Goal: Task Accomplishment & Management: Manage account settings

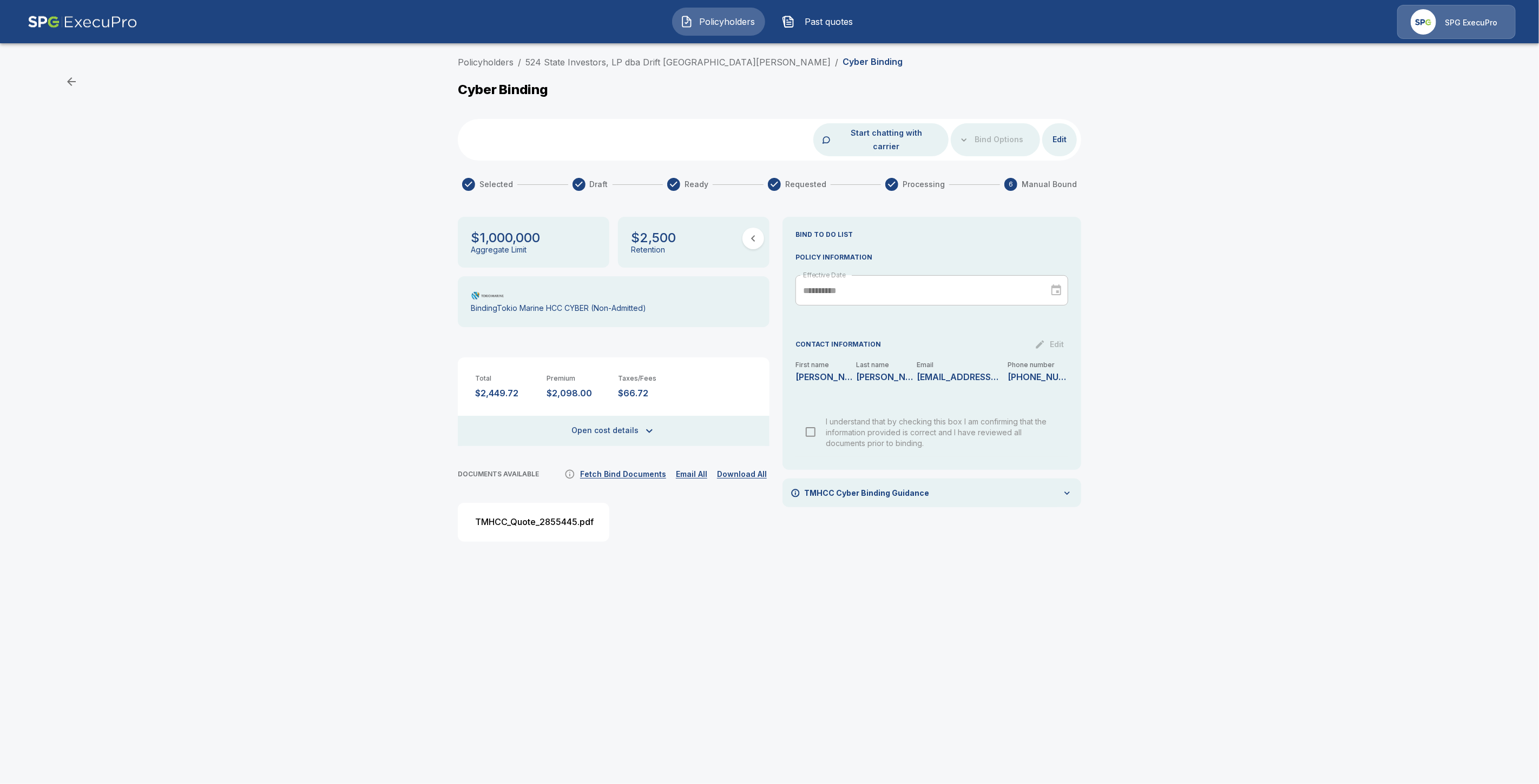
click at [1420, 25] on img at bounding box center [1423, 21] width 26 height 26
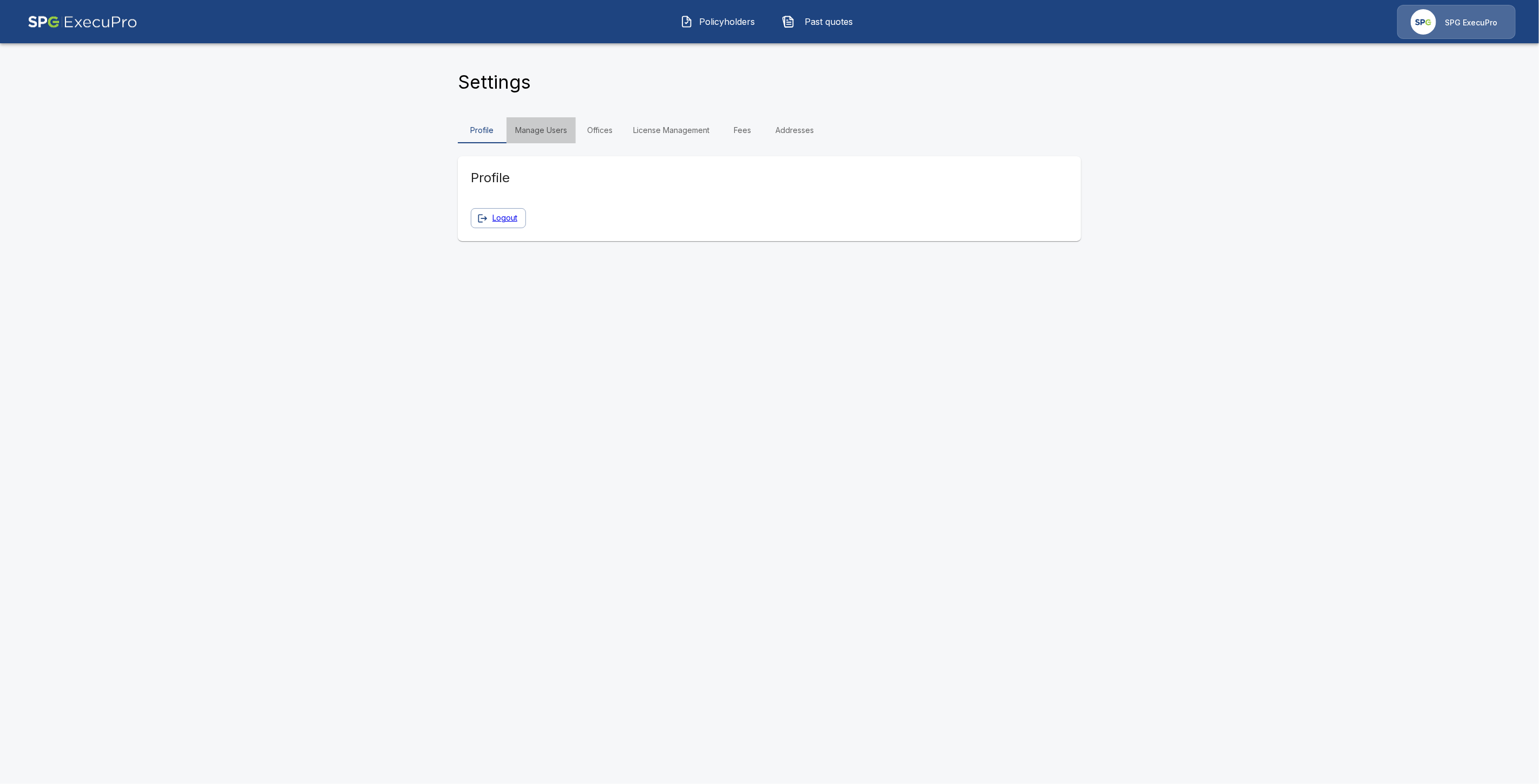
click at [563, 131] on link "Manage Users" at bounding box center [541, 130] width 69 height 26
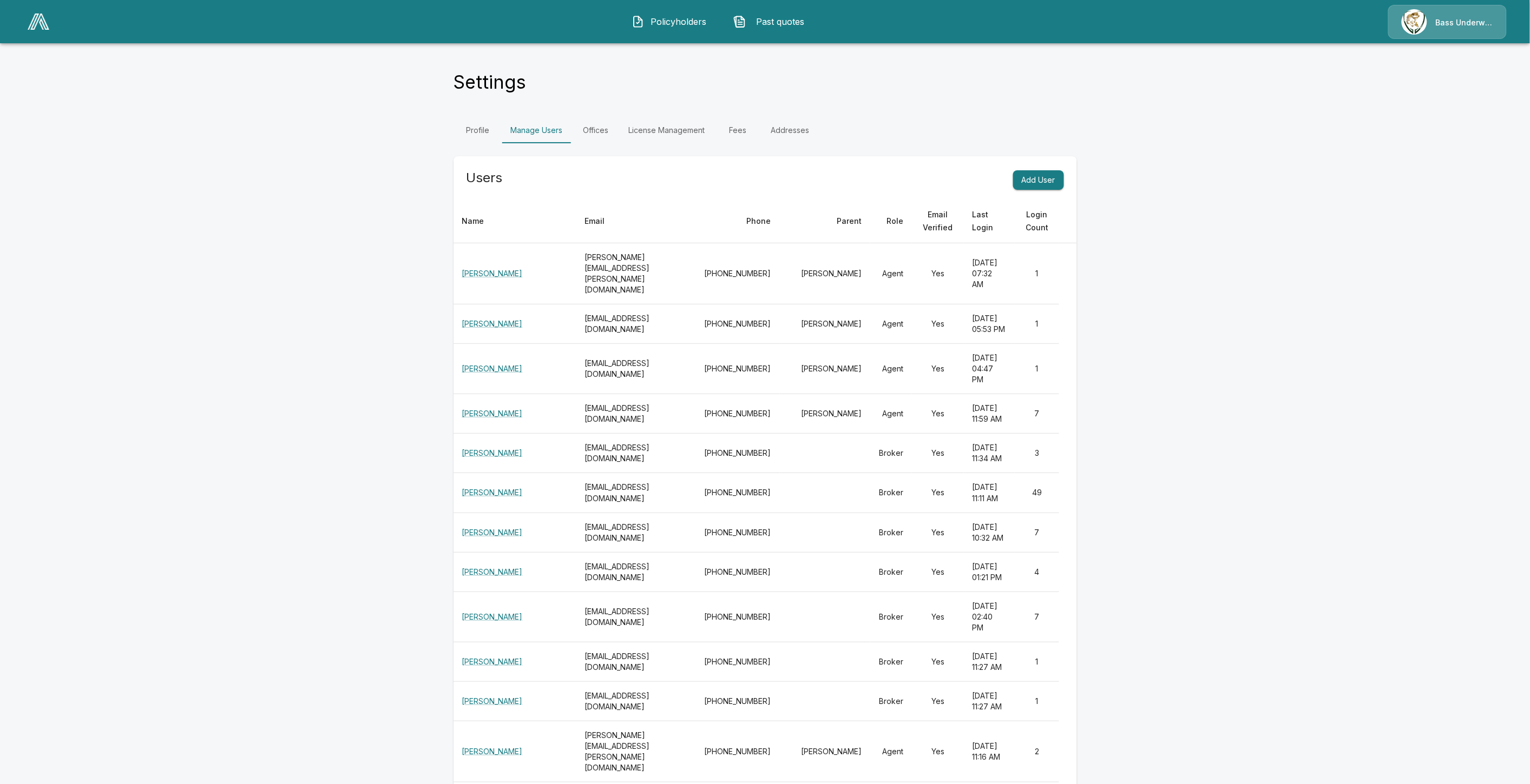
click at [29, 23] on img at bounding box center [38, 21] width 22 height 16
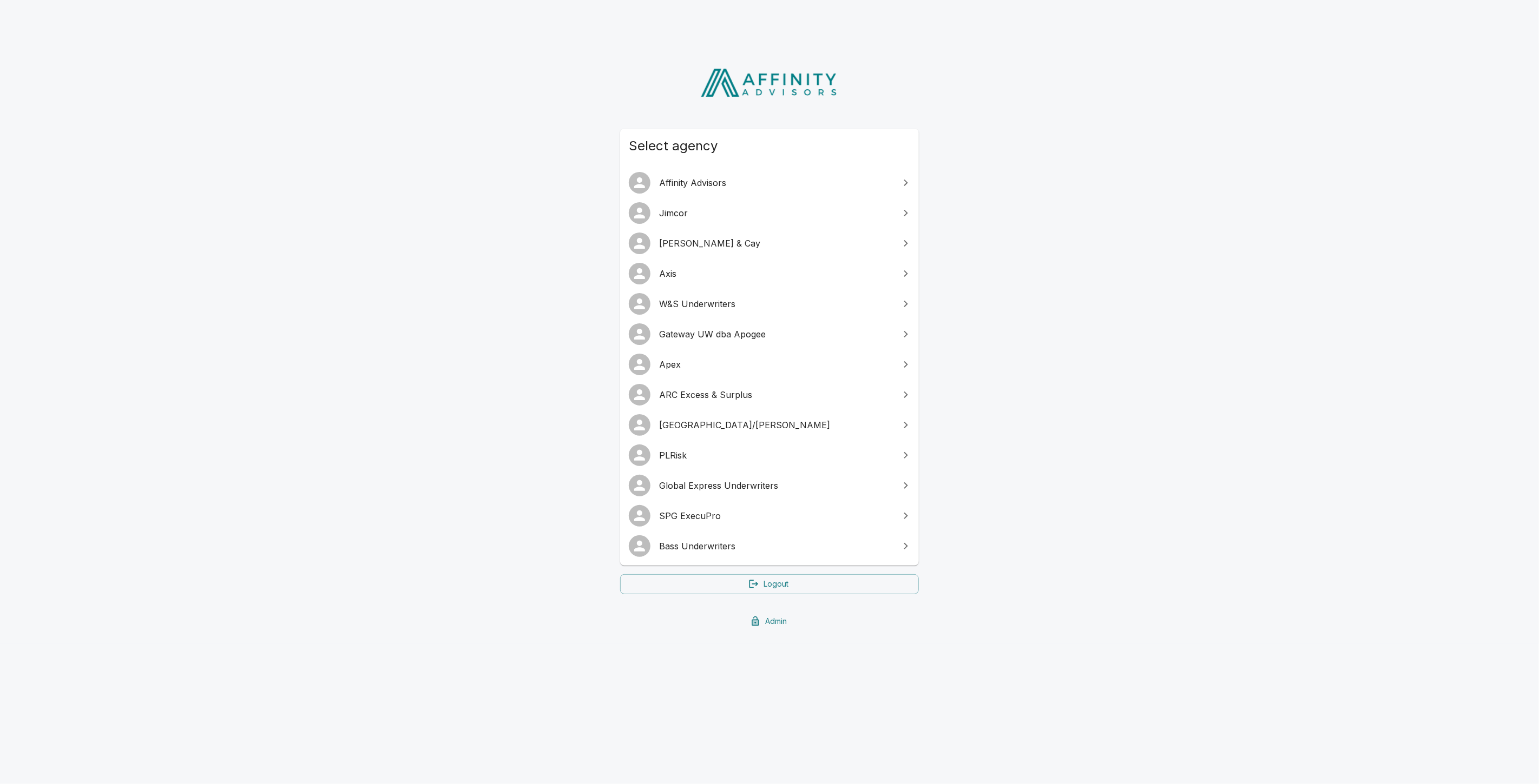
click at [669, 458] on span "PLRisk" at bounding box center [775, 456] width 234 height 13
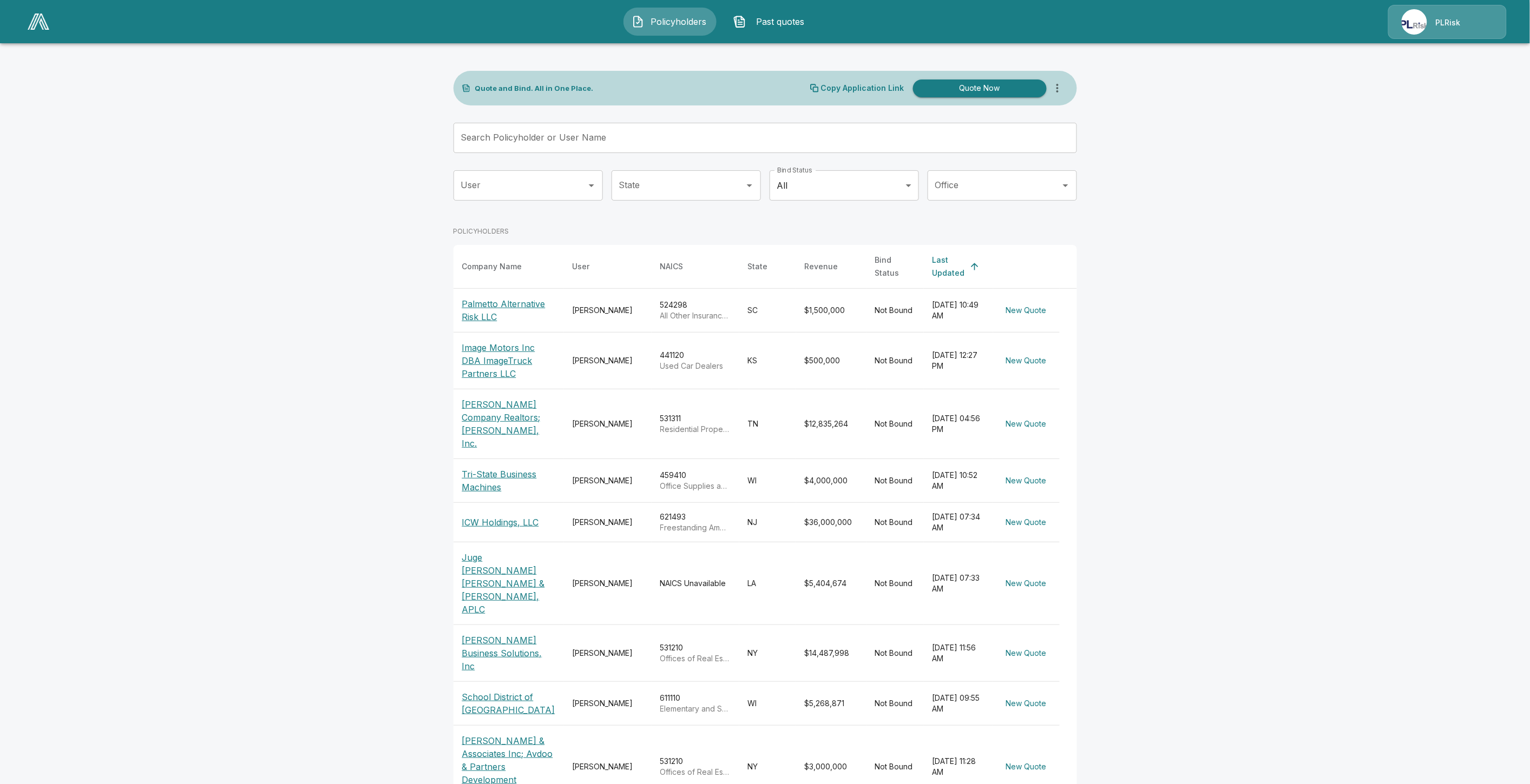
click at [508, 313] on p "Palmetto Alternative Risk LLC" at bounding box center [509, 310] width 93 height 26
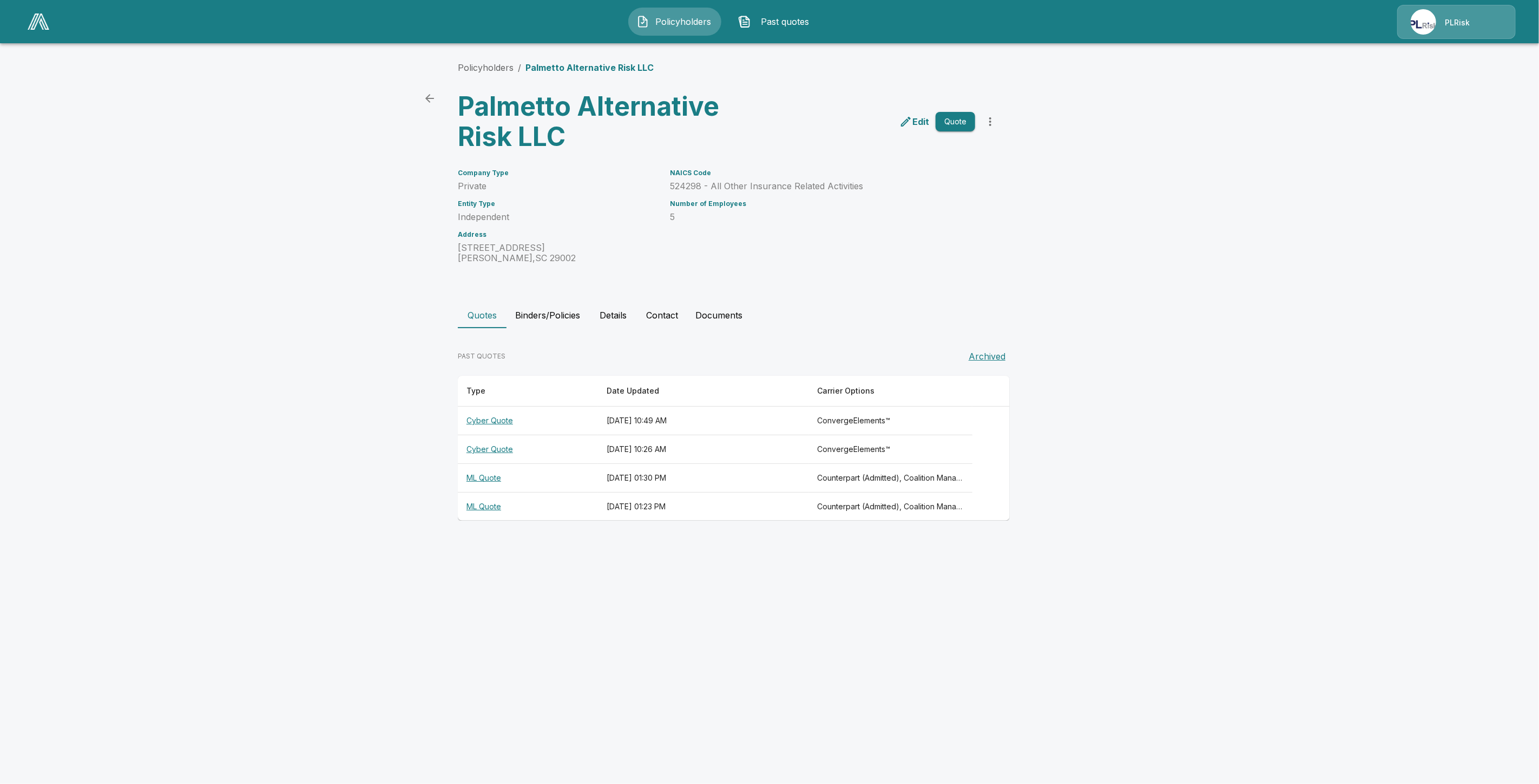
click at [958, 124] on button "Quote" at bounding box center [955, 122] width 39 height 20
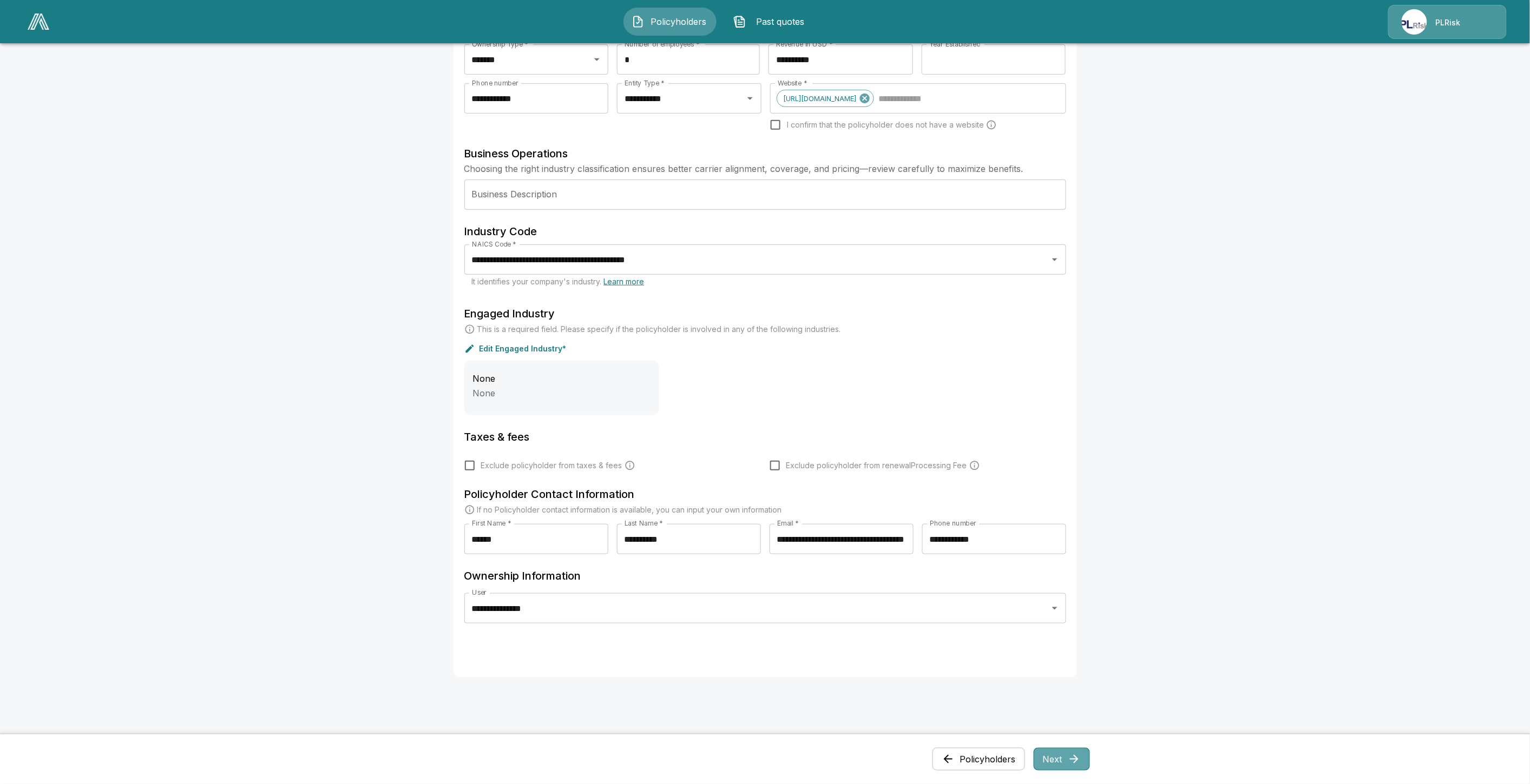
click at [1051, 760] on button "Next" at bounding box center [1062, 760] width 56 height 23
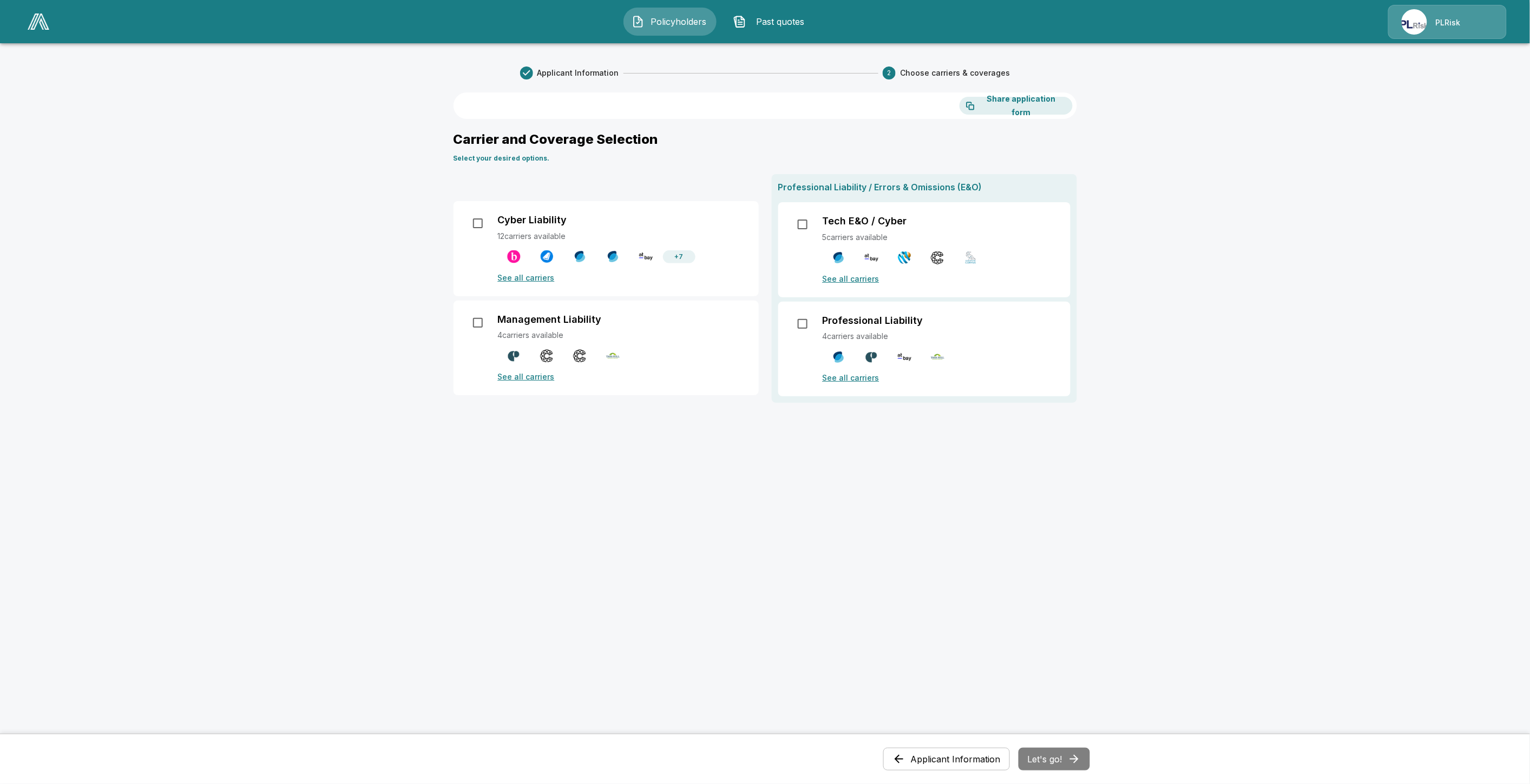
click at [531, 277] on p "See all carriers" at bounding box center [621, 278] width 248 height 11
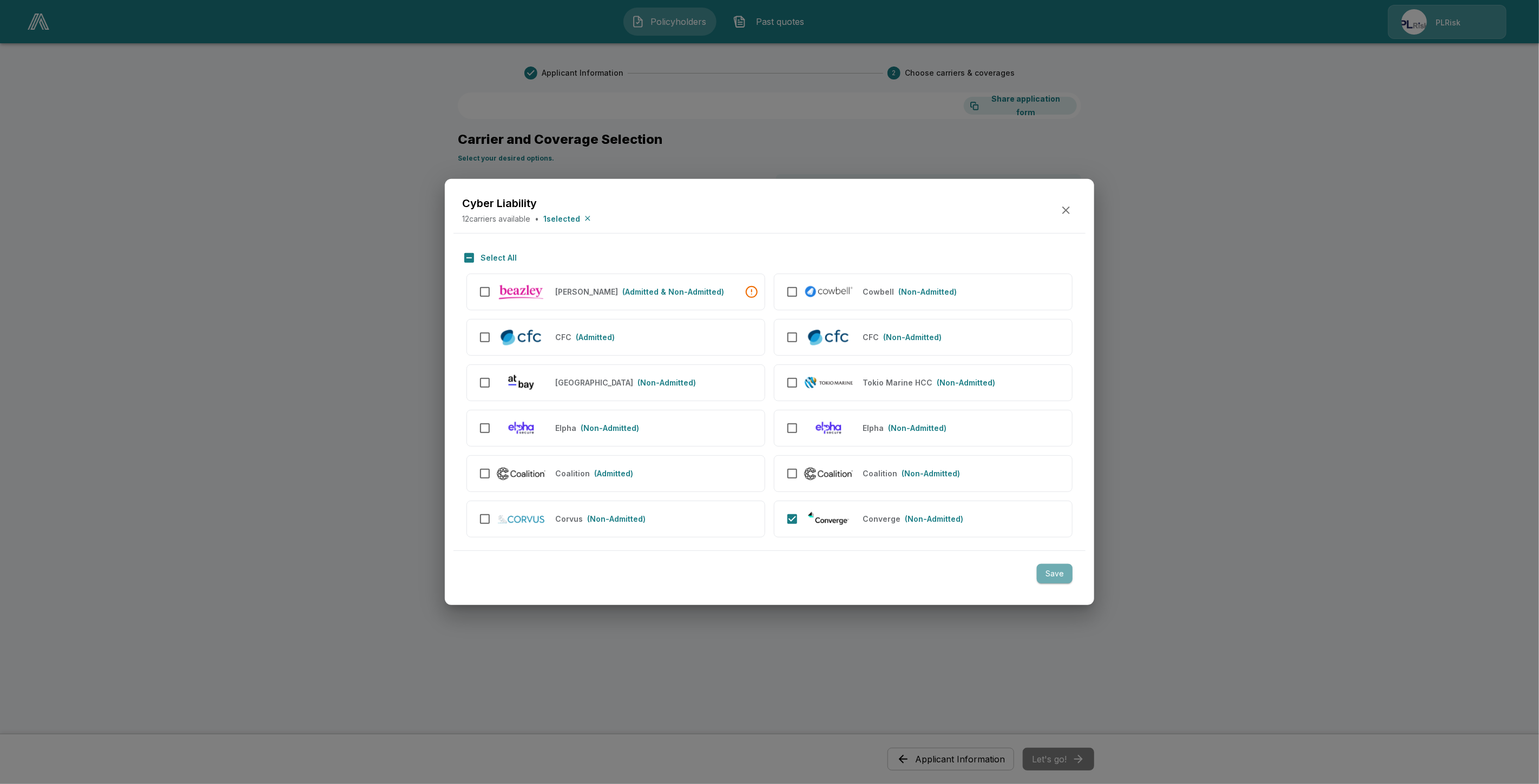
click at [1057, 574] on button "Save" at bounding box center [1054, 574] width 36 height 20
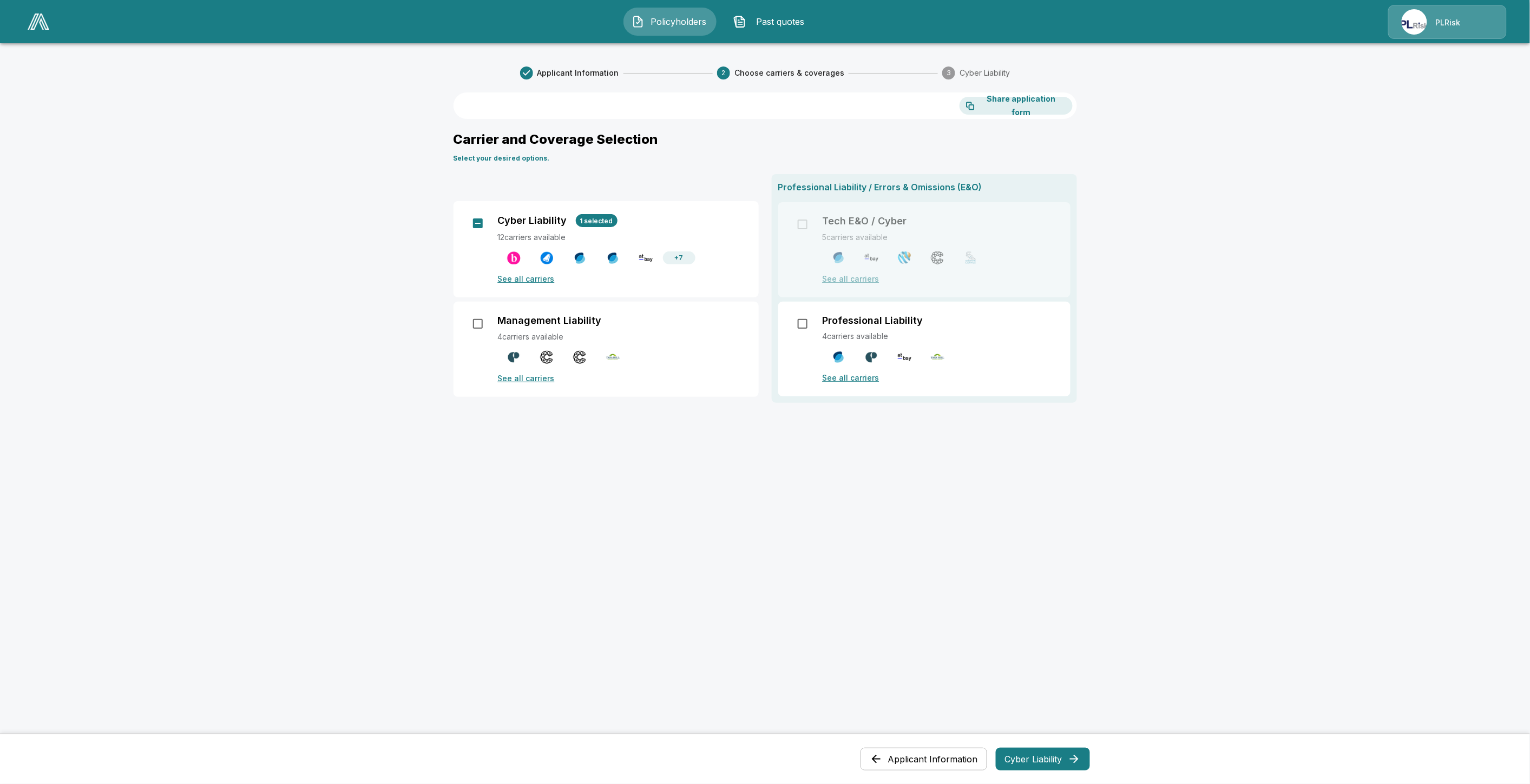
click at [1052, 771] on div "Applicant Information Cyber Liability" at bounding box center [765, 760] width 649 height 32
click at [1053, 764] on button "Cyber Liability" at bounding box center [1043, 760] width 94 height 23
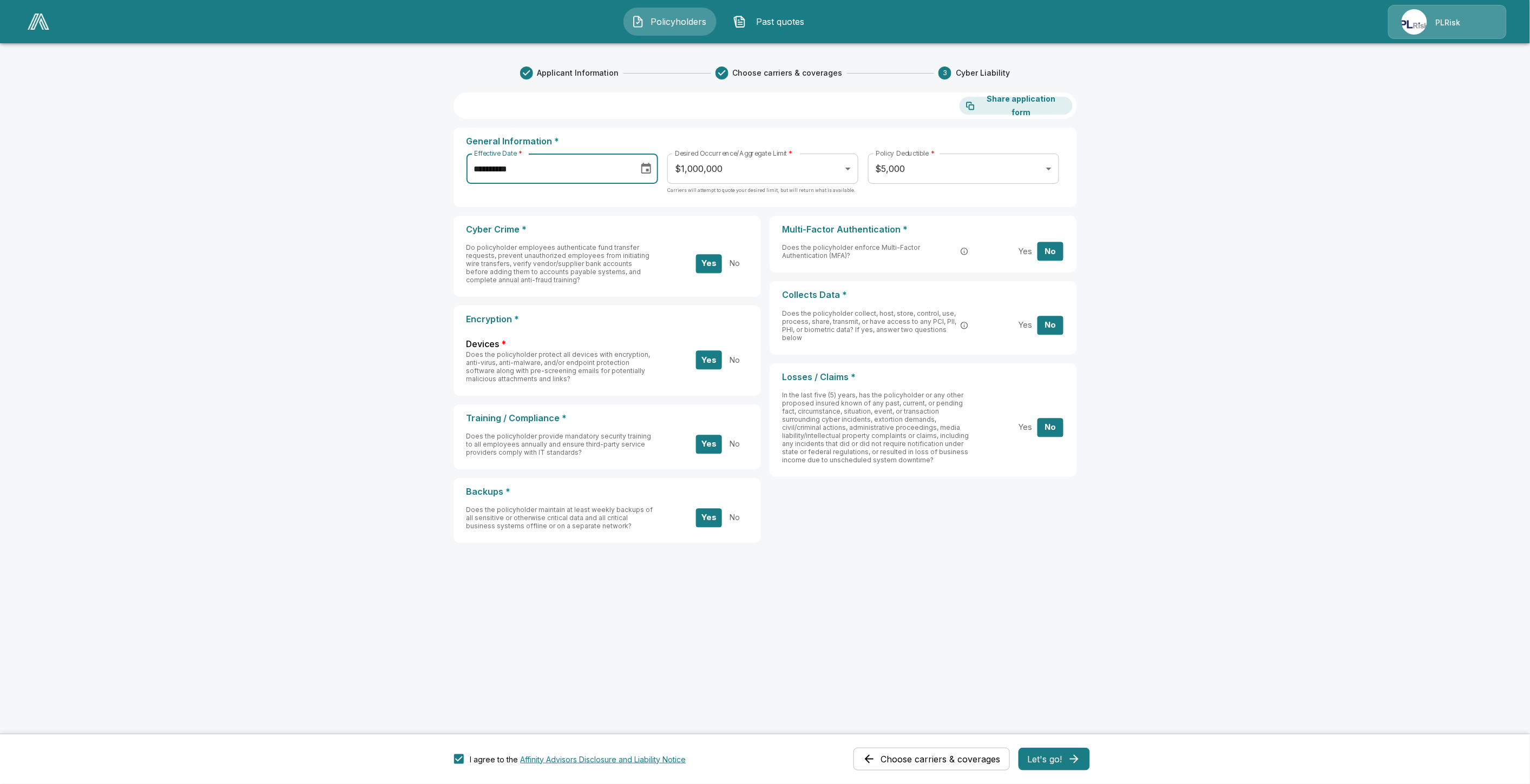
click at [565, 163] on input "**********" at bounding box center [549, 168] width 165 height 30
click at [557, 268] on button "8" at bounding box center [557, 267] width 20 height 20
type input "**********"
click at [1045, 758] on button "Let's go!" at bounding box center [1054, 760] width 72 height 23
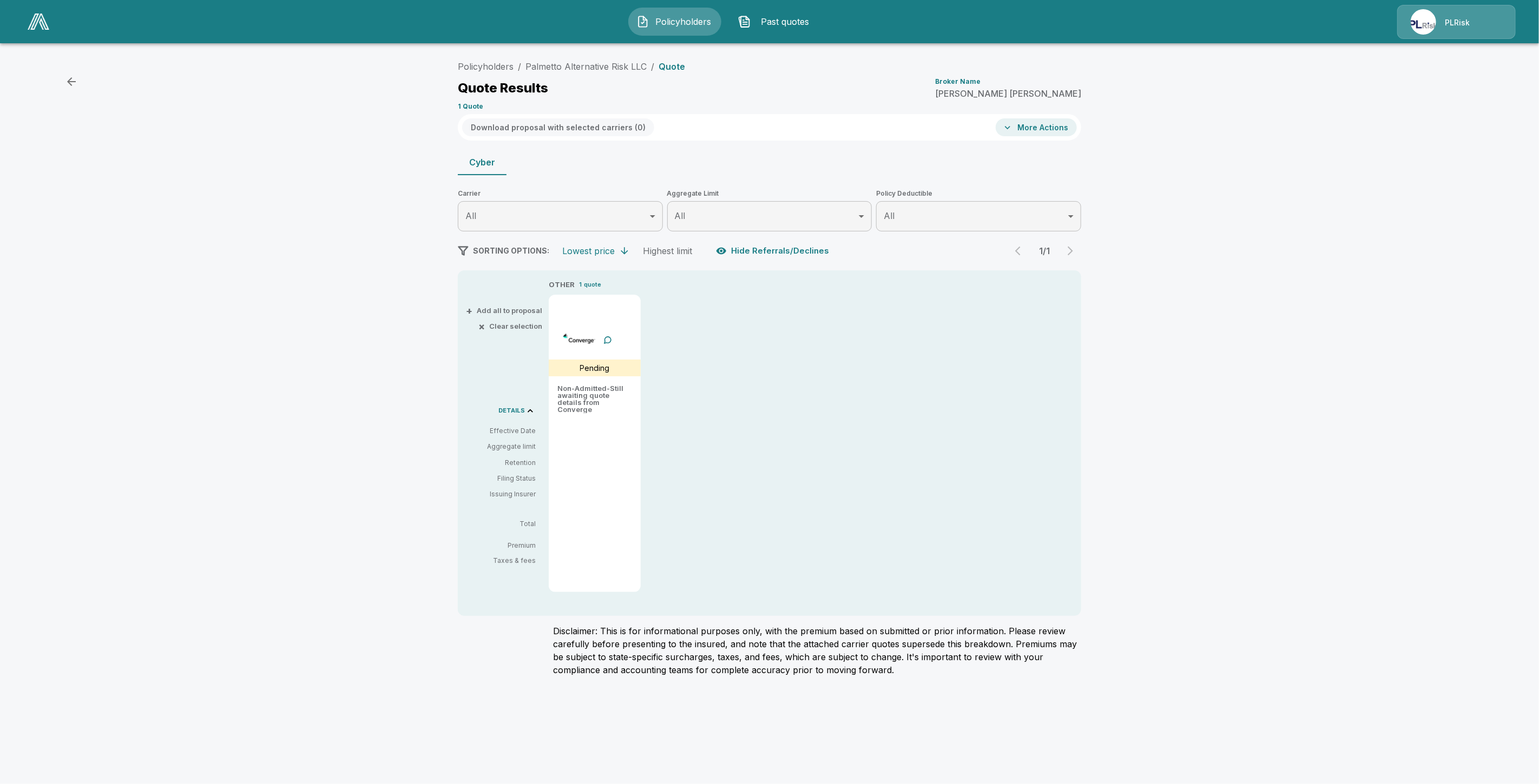
type input "*******"
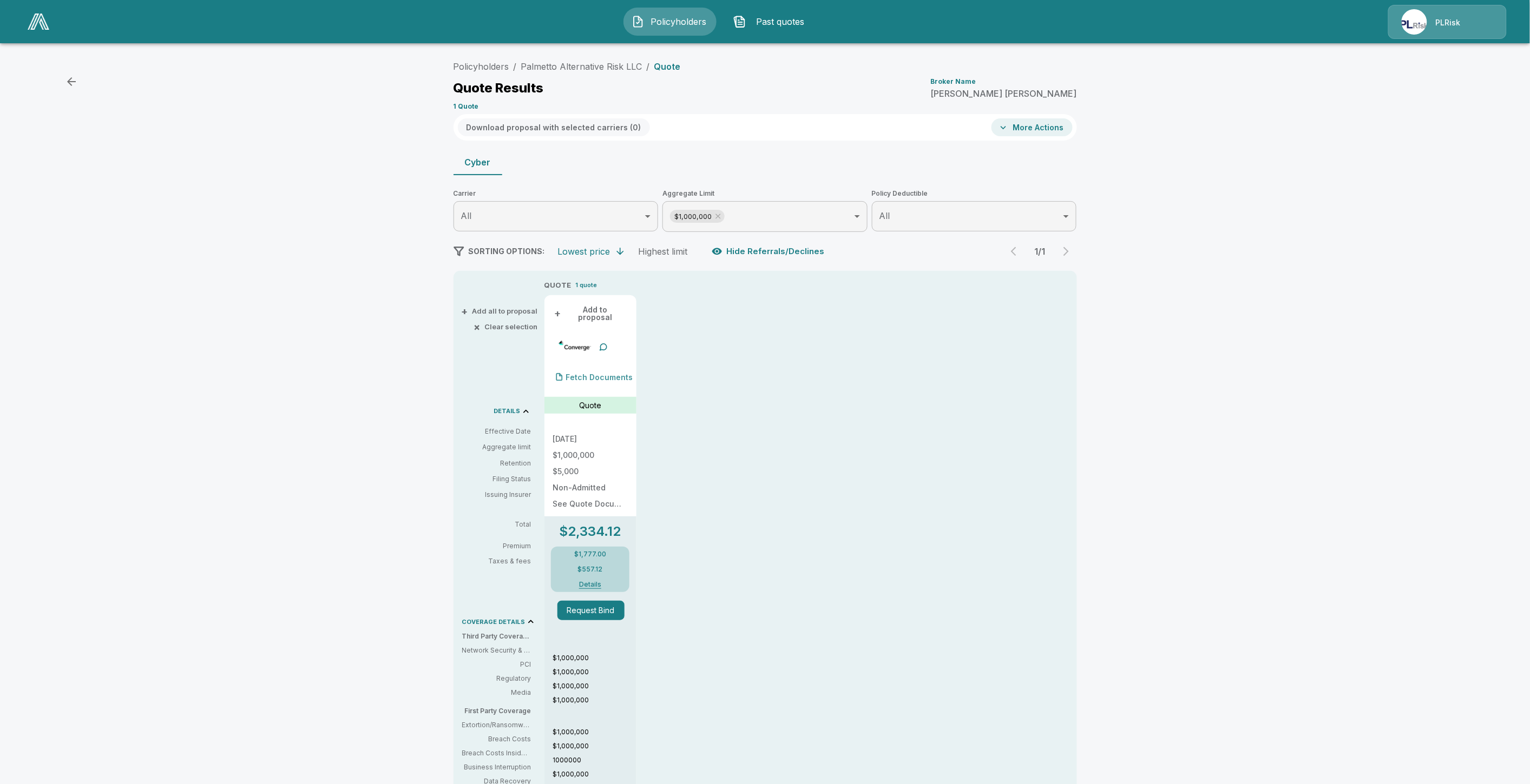
click at [612, 367] on div "Fetch Documents" at bounding box center [593, 377] width 80 height 21
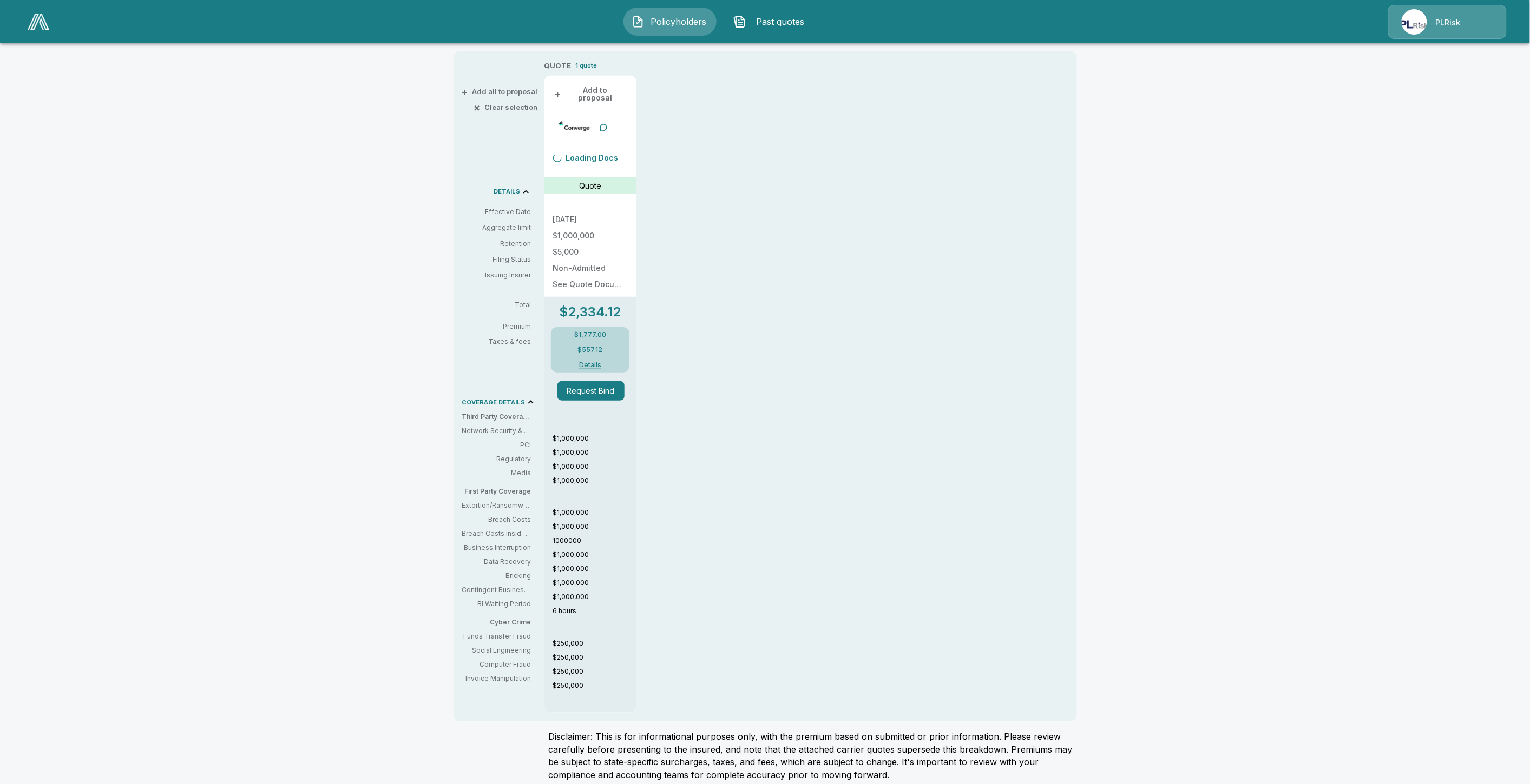
scroll to position [223, 0]
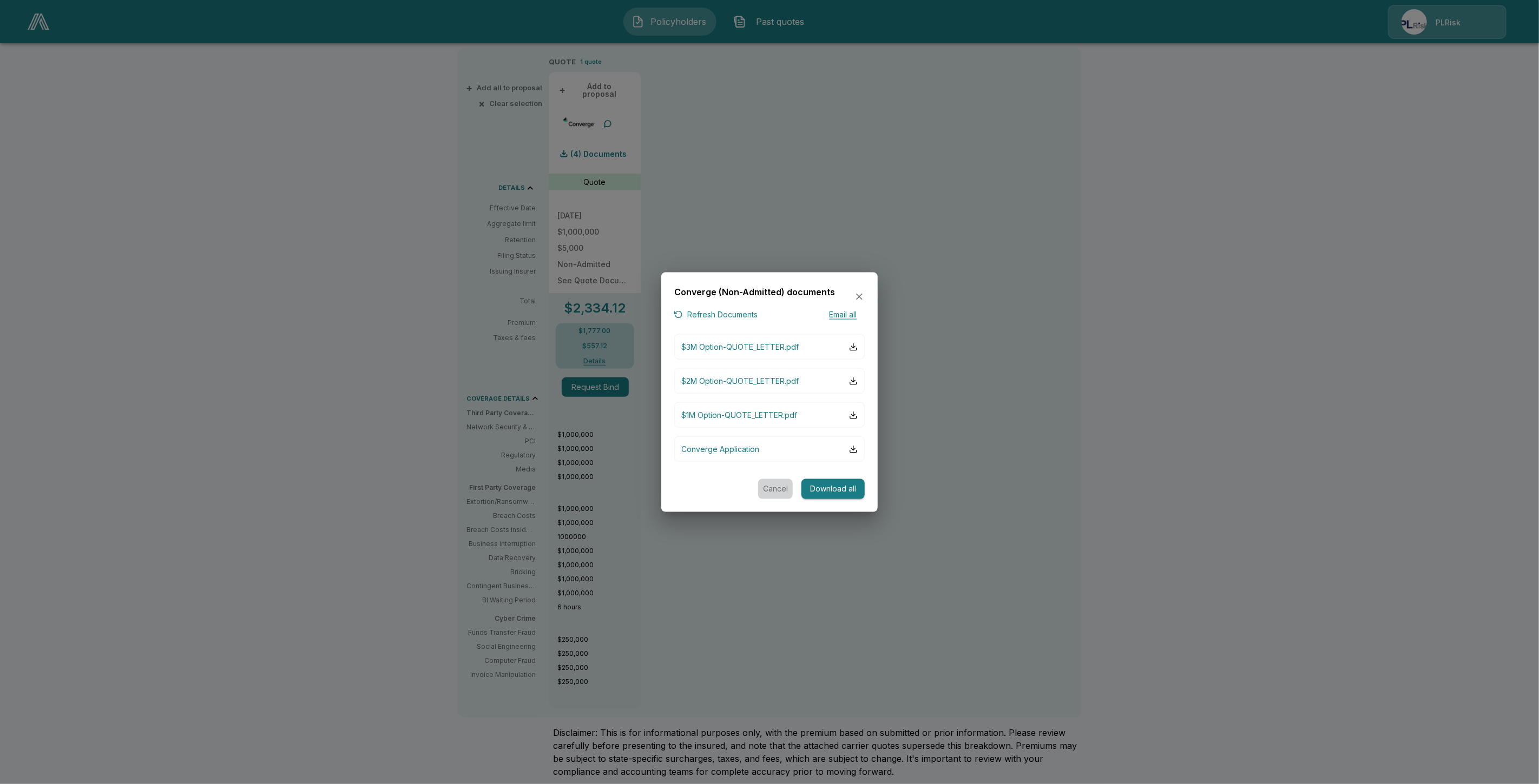
click at [777, 490] on button "Cancel" at bounding box center [775, 490] width 35 height 20
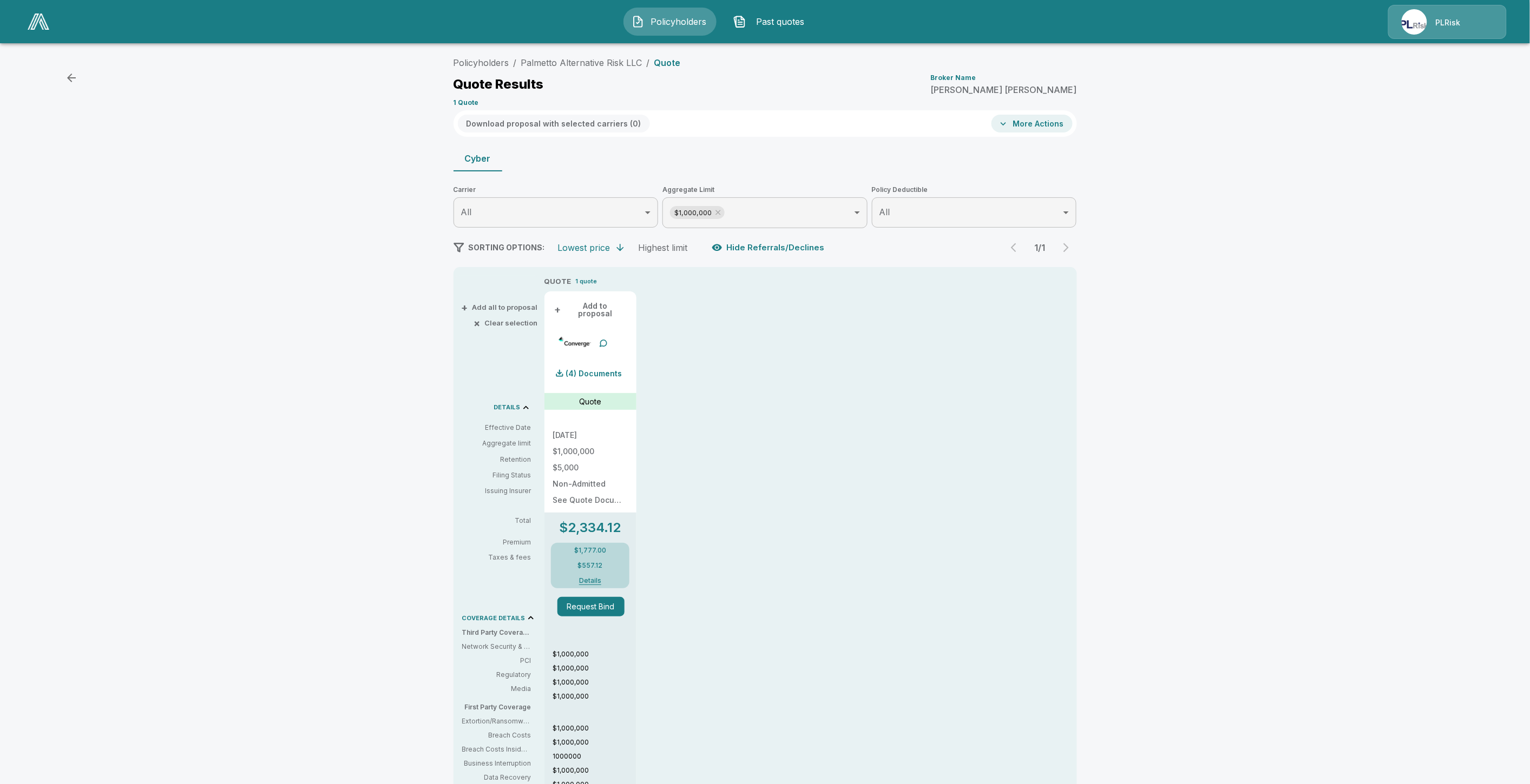
scroll to position [0, 0]
click at [609, 374] on p "(4) Documents" at bounding box center [594, 377] width 56 height 8
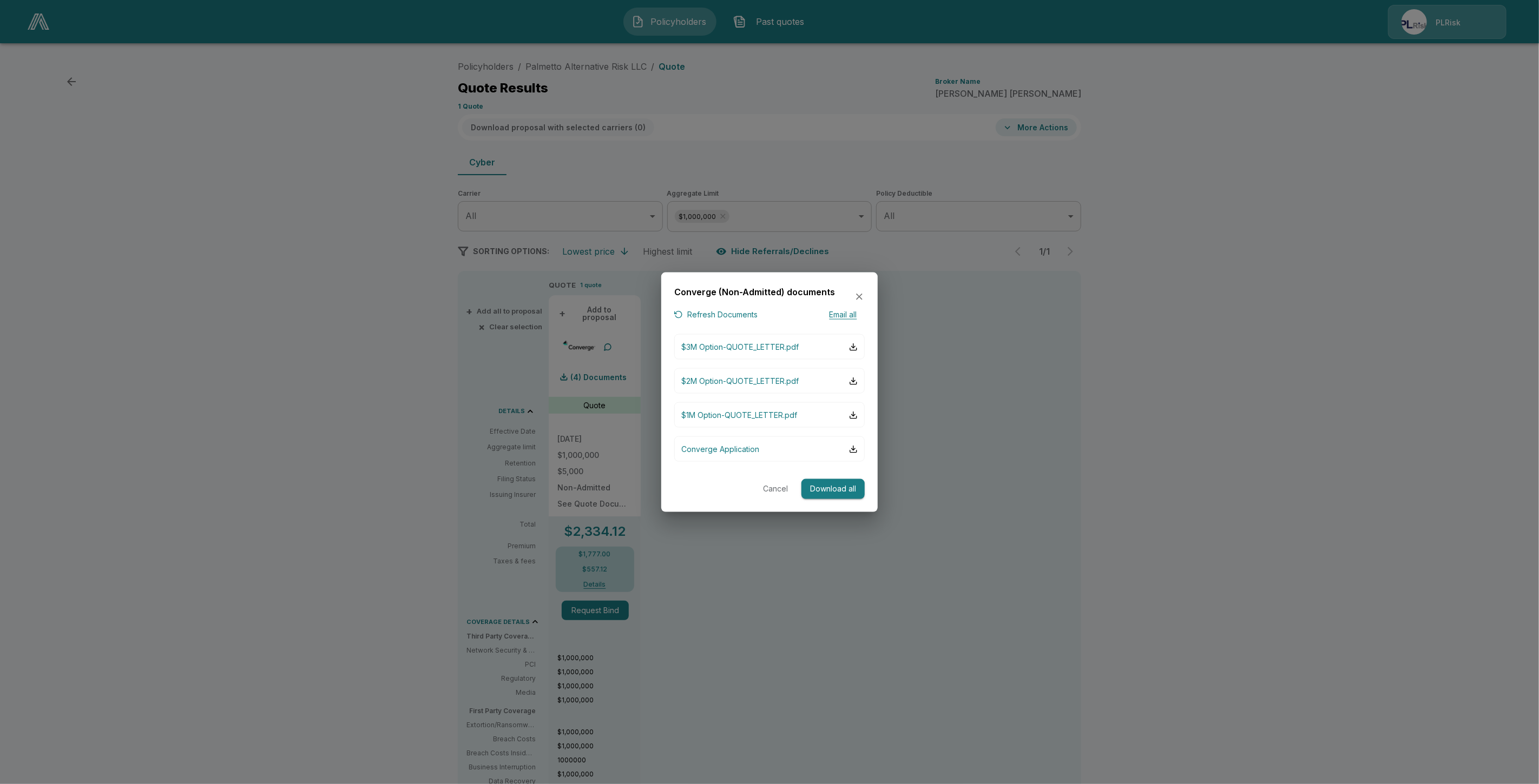
click at [772, 488] on button "Cancel" at bounding box center [775, 490] width 35 height 20
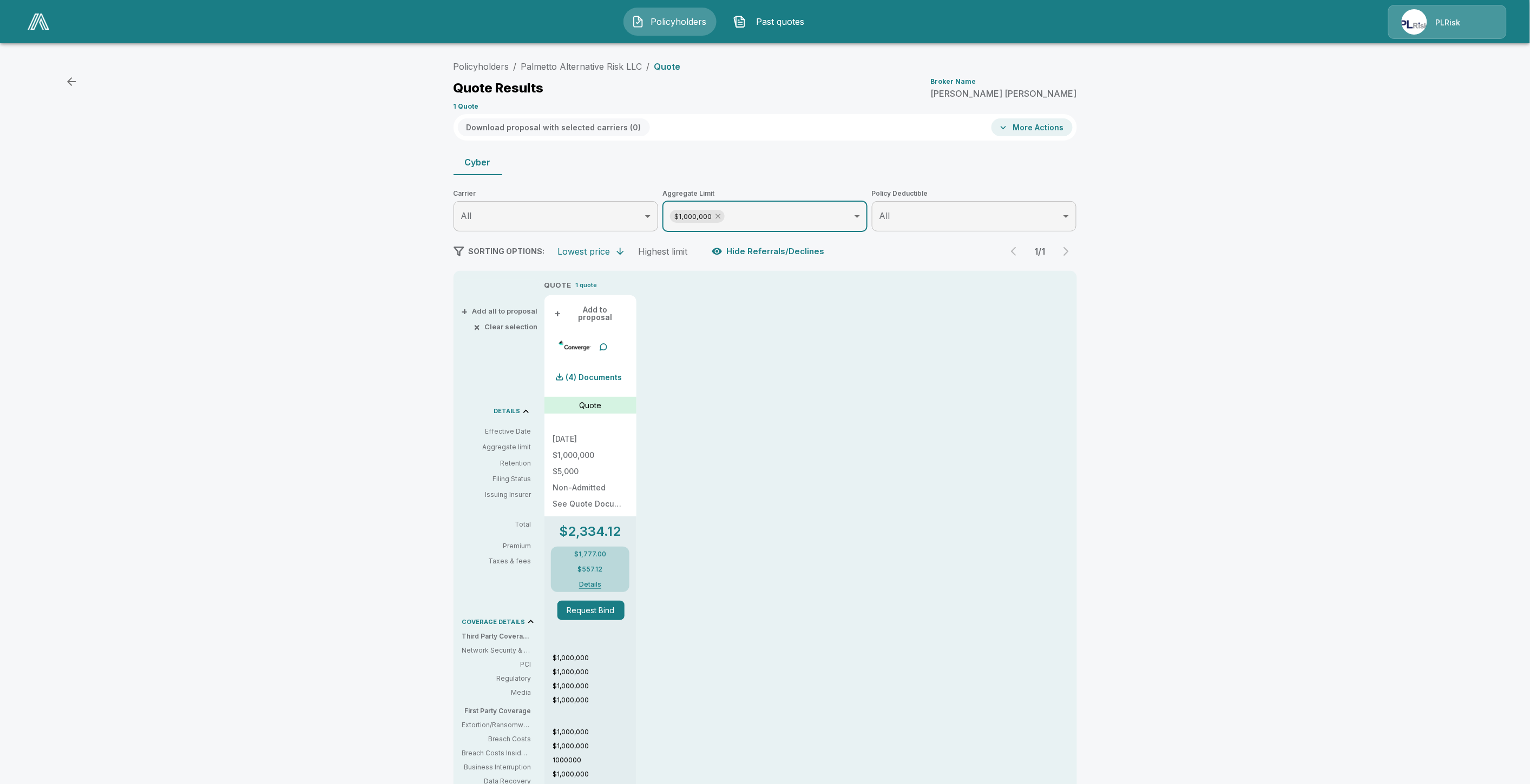
click at [722, 217] on icon at bounding box center [718, 216] width 8 height 8
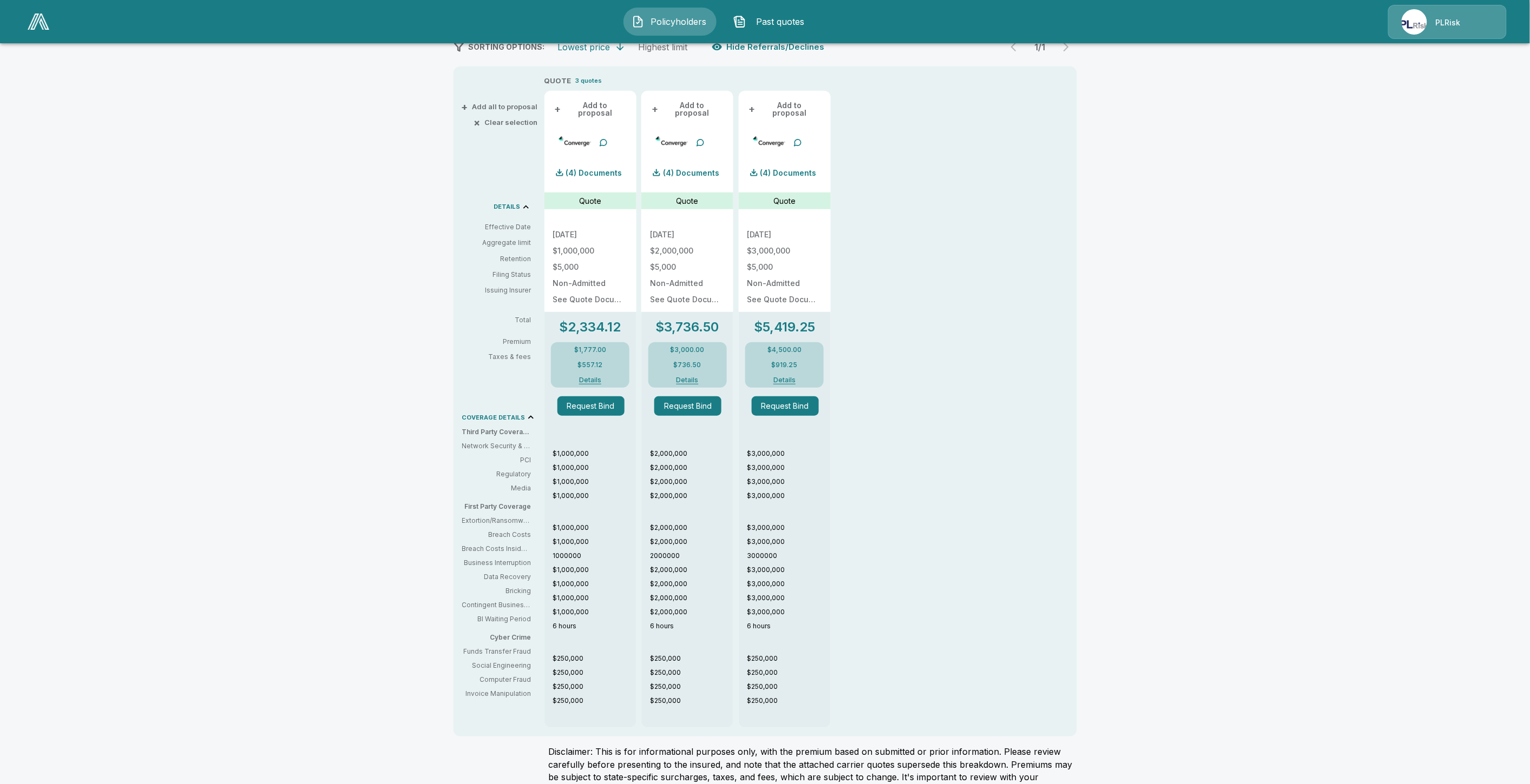
scroll to position [223, 0]
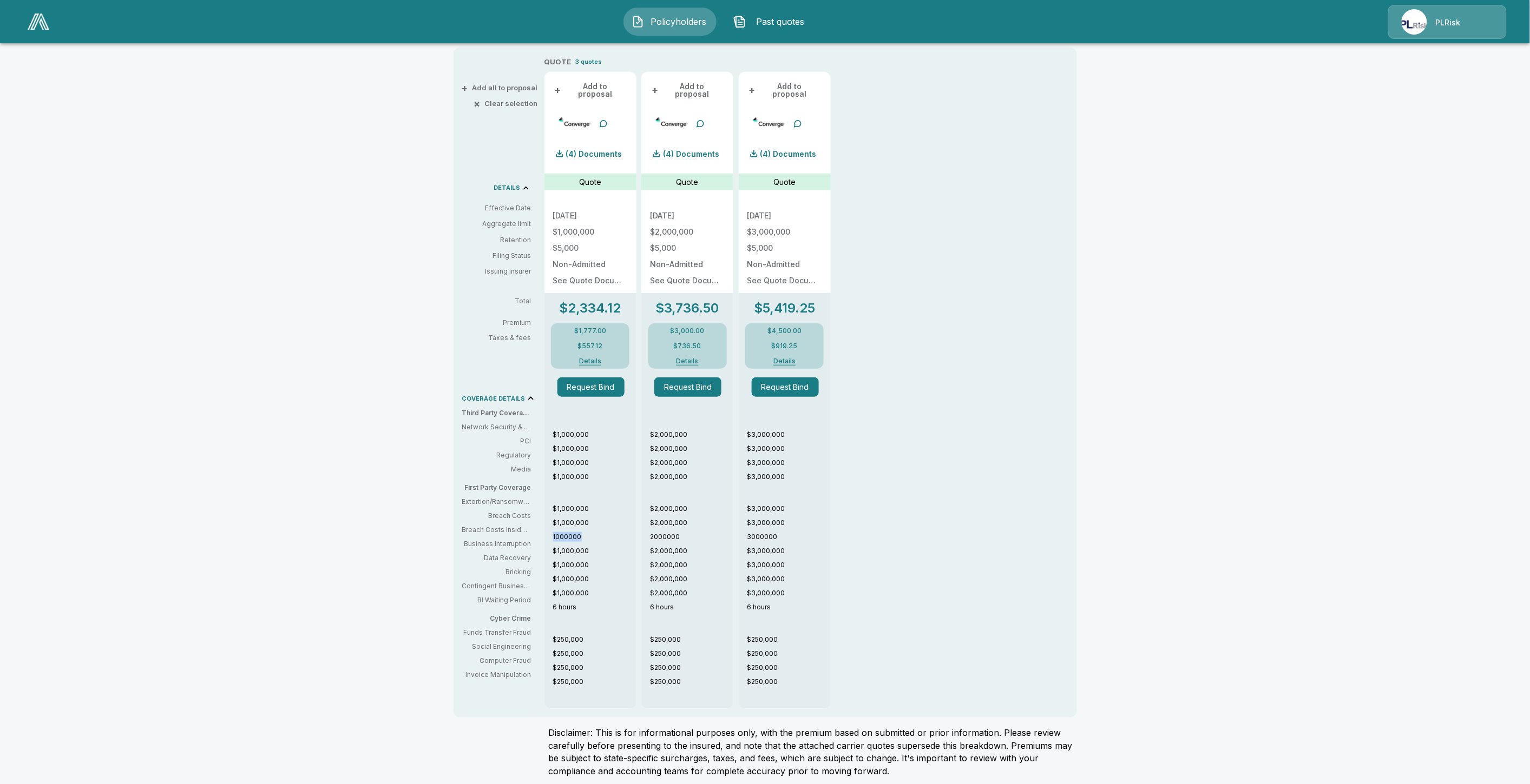
drag, startPoint x: 553, startPoint y: 531, endPoint x: 585, endPoint y: 531, distance: 32.0
click at [585, 531] on div "$1,000,000 $1,000,000 $1,000,000 $1,000,000 $1,000,000 $1,000,000 1000000 $1,00…" at bounding box center [590, 565] width 92 height 271
click at [1145, 518] on div "Policyholders / Palmetto Alternative Risk LLC / Quote Quote Results Broker Name…" at bounding box center [765, 310] width 1530 height 963
click at [894, 580] on div "QUOTE 3 quotes + Add to proposal (4) Documents Quote 10/8/2025 $1,000,000 $5,00…" at bounding box center [789, 383] width 489 height 653
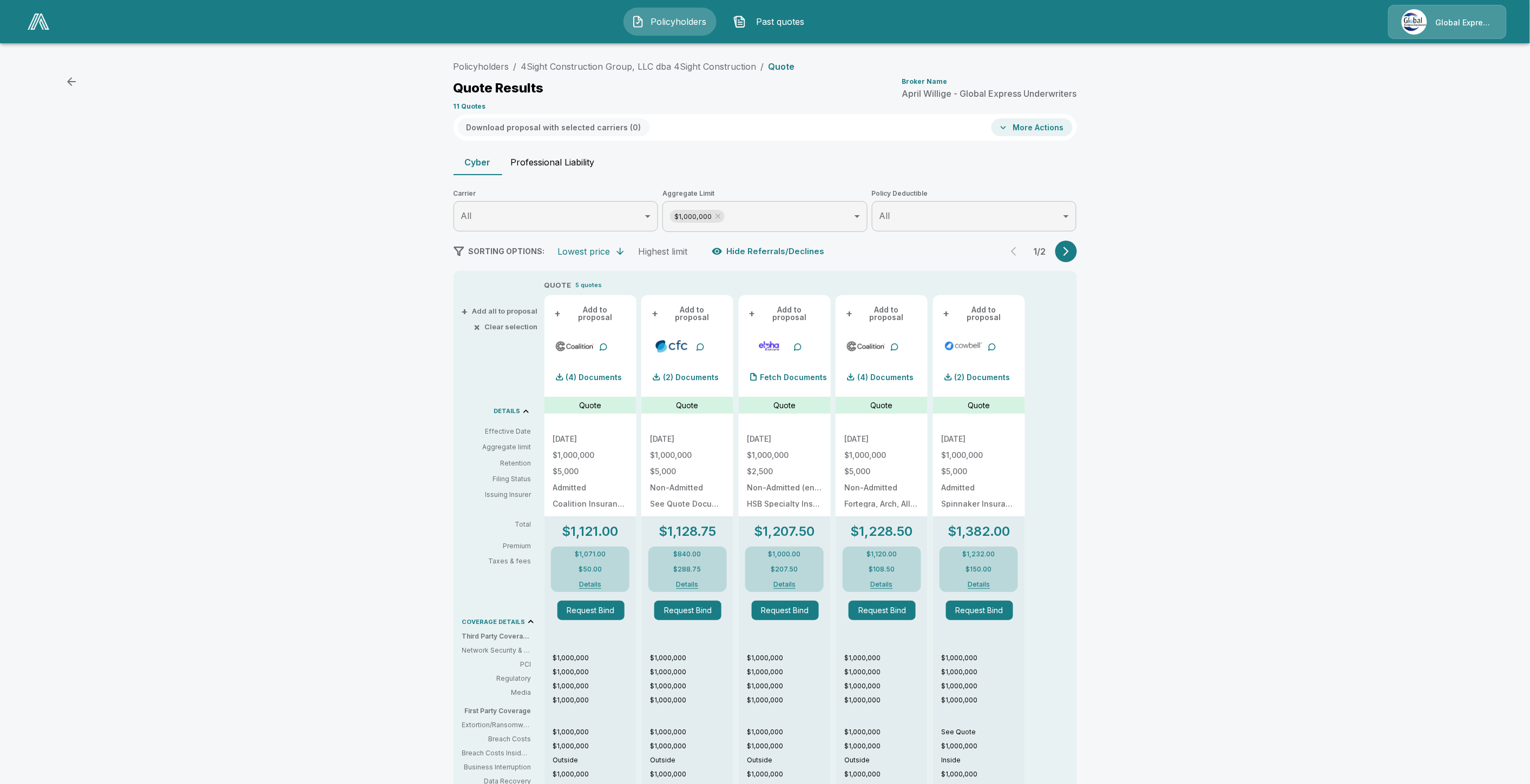
click at [537, 156] on button "Professional Liability" at bounding box center [553, 162] width 101 height 26
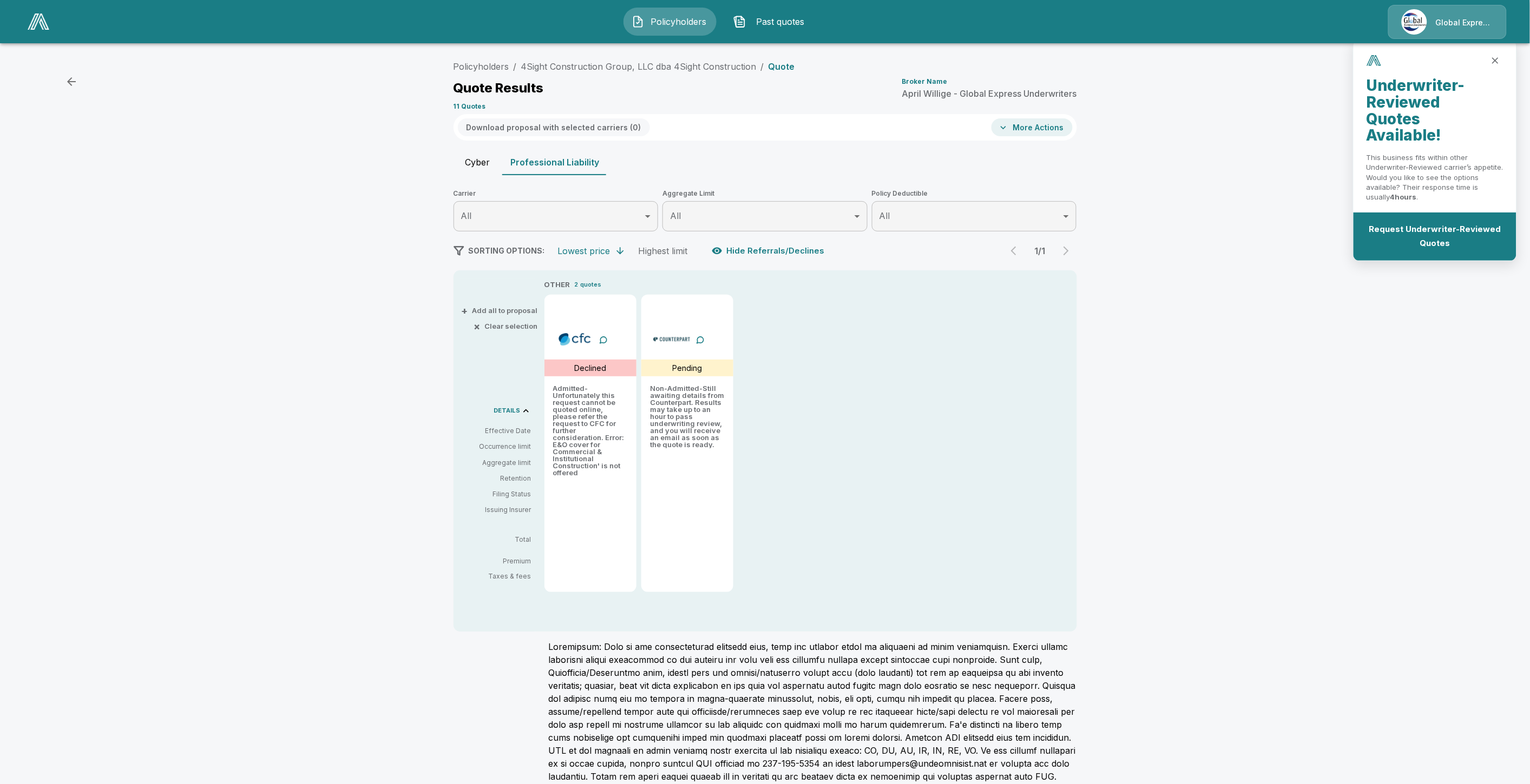
click at [391, 471] on div "Policyholders / 4Sight Construction Group, LLC dba 4Sight Construction / Quote …" at bounding box center [765, 423] width 1530 height 745
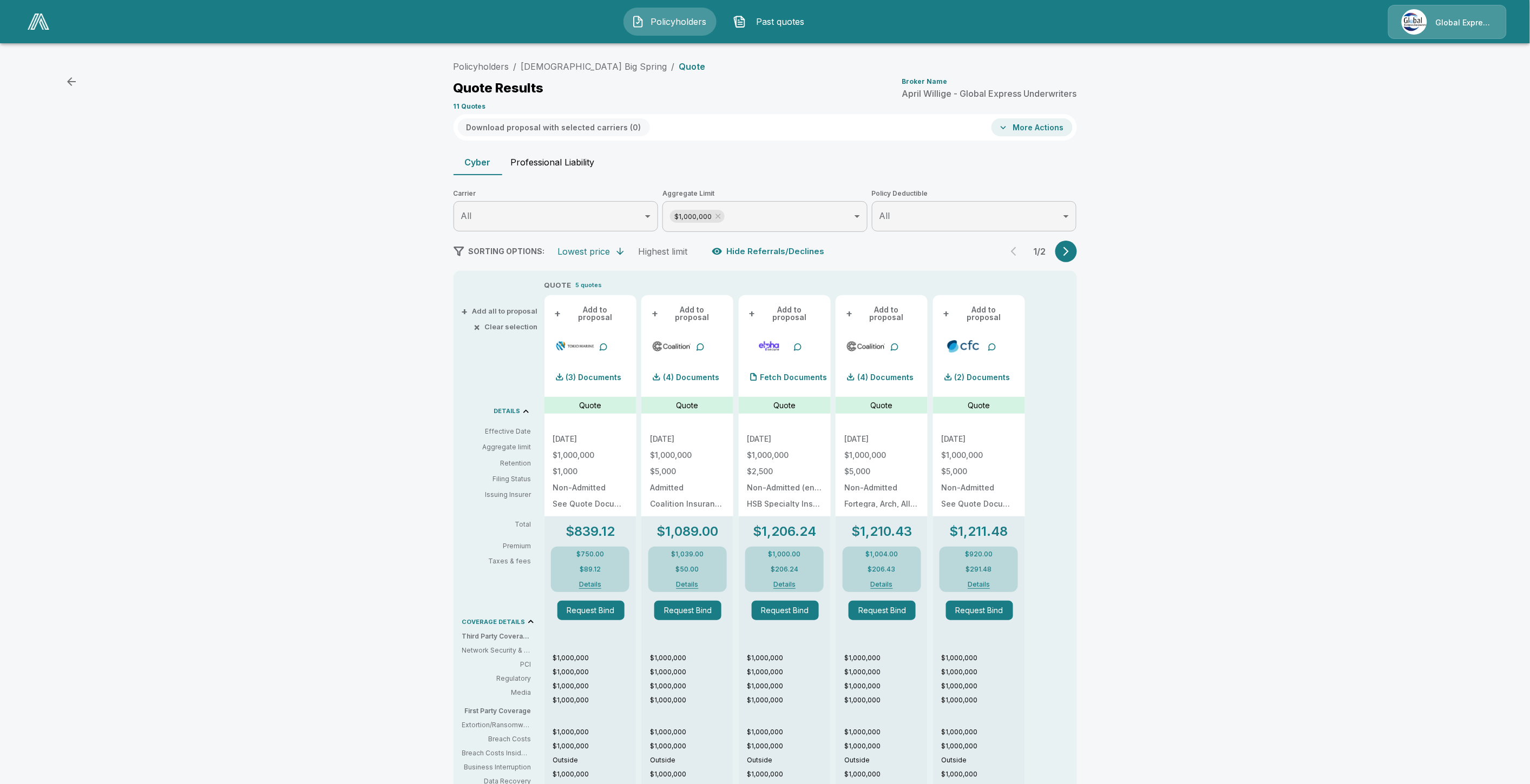
click at [544, 165] on button "Professional Liability" at bounding box center [553, 162] width 101 height 26
